Goal: Transaction & Acquisition: Obtain resource

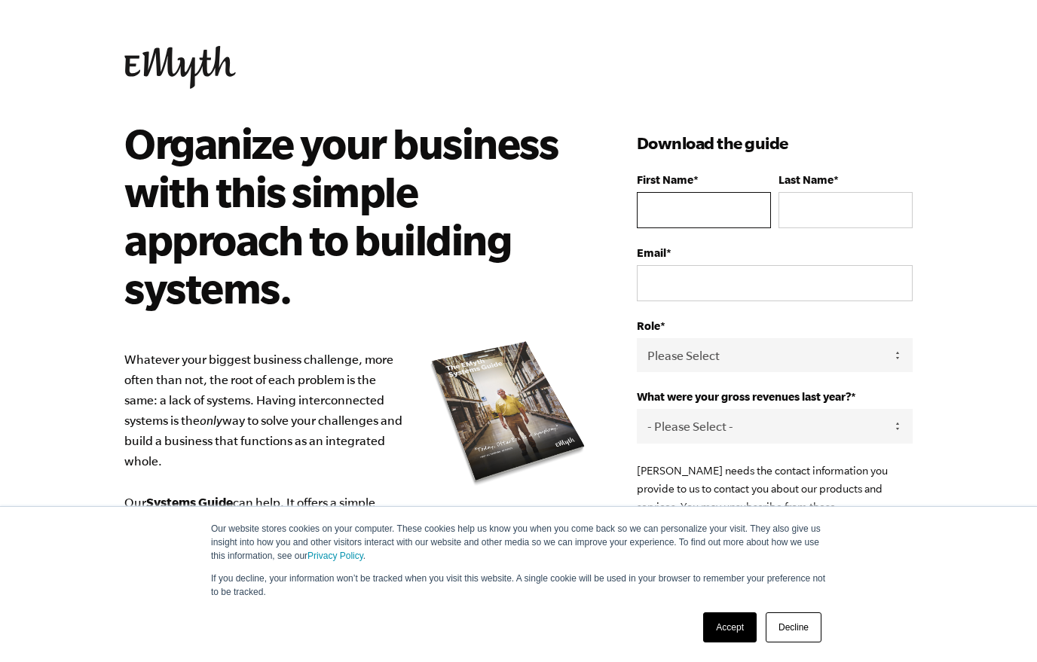
click at [732, 204] on input "First Name *" at bounding box center [704, 210] width 134 height 36
type input "[EMAIL_ADDRESS][PERSON_NAME][DOMAIN_NAME]"
type input "[PERSON_NAME]"
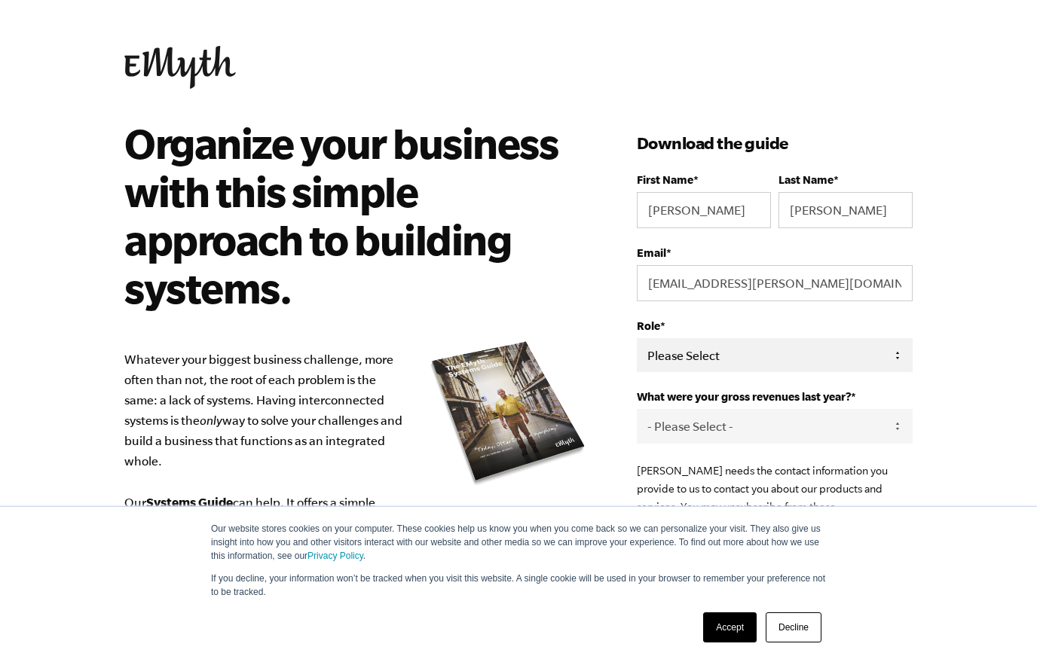
click at [901, 365] on select "Please Select Owner Partner / Co-Owner Executive Employee / Other" at bounding box center [775, 355] width 276 height 34
select select "Owner"
click at [905, 436] on select "- Please Select - 0-75K 76-150K 151-275K 276-500K 501-750K 751-1M 1-2.5M 2.5-5M…" at bounding box center [775, 426] width 276 height 34
select select "276-500K"
click at [736, 633] on link "Accept" at bounding box center [730, 628] width 54 height 30
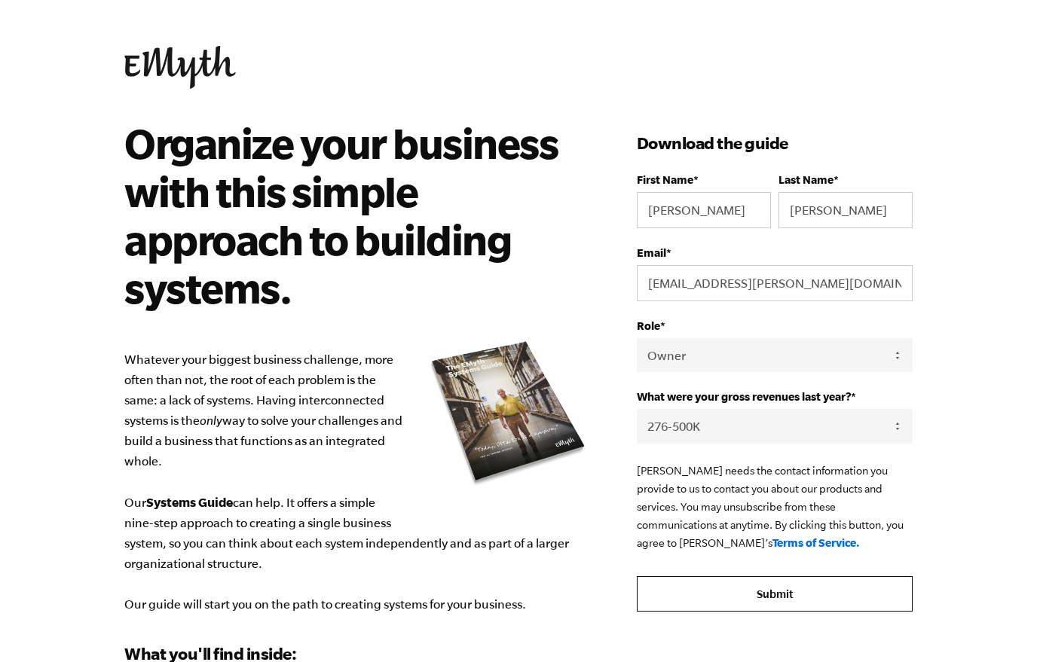
click at [843, 604] on input "Submit" at bounding box center [775, 595] width 276 height 36
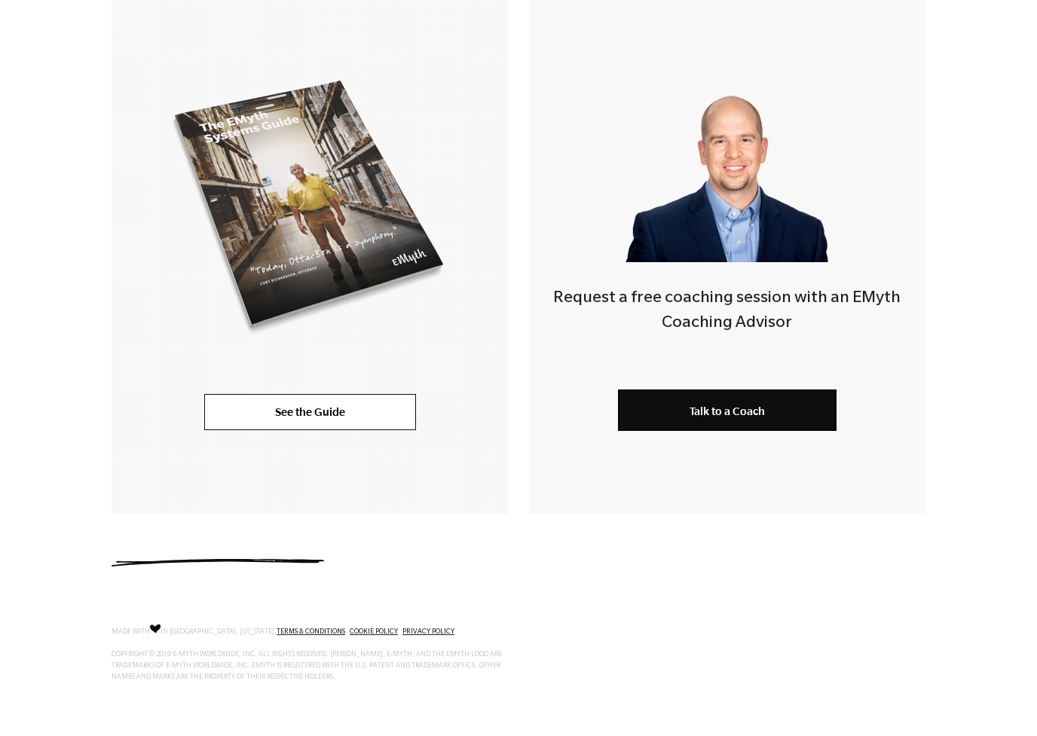
scroll to position [348, 0]
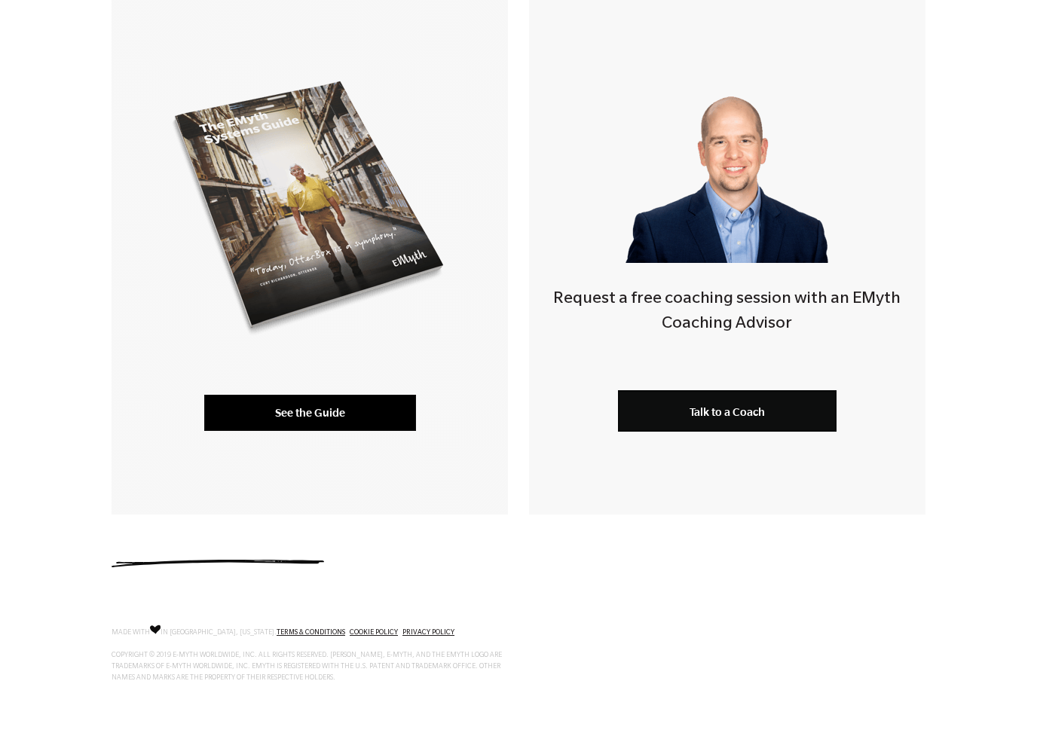
click at [227, 424] on link "See the Guide" at bounding box center [310, 413] width 212 height 36
